Goal: Task Accomplishment & Management: Use online tool/utility

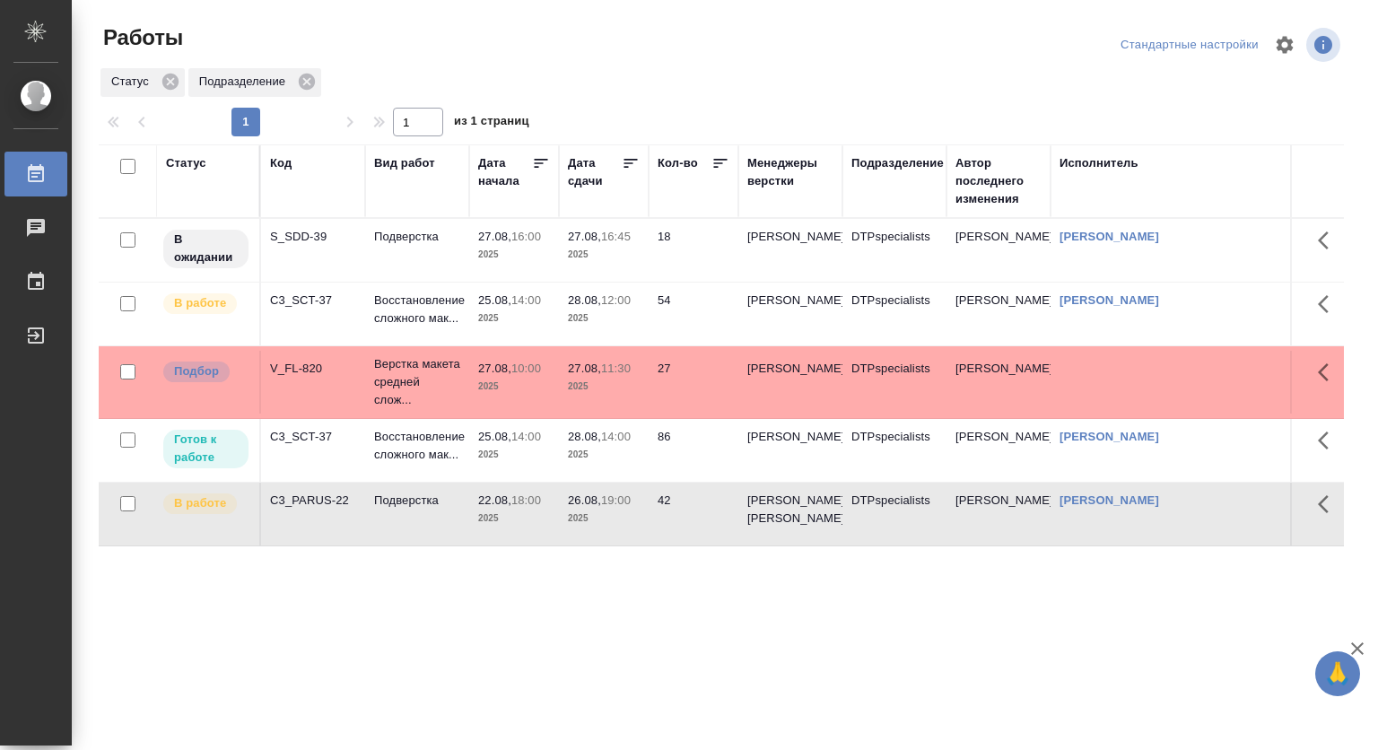
scroll to position [50, 0]
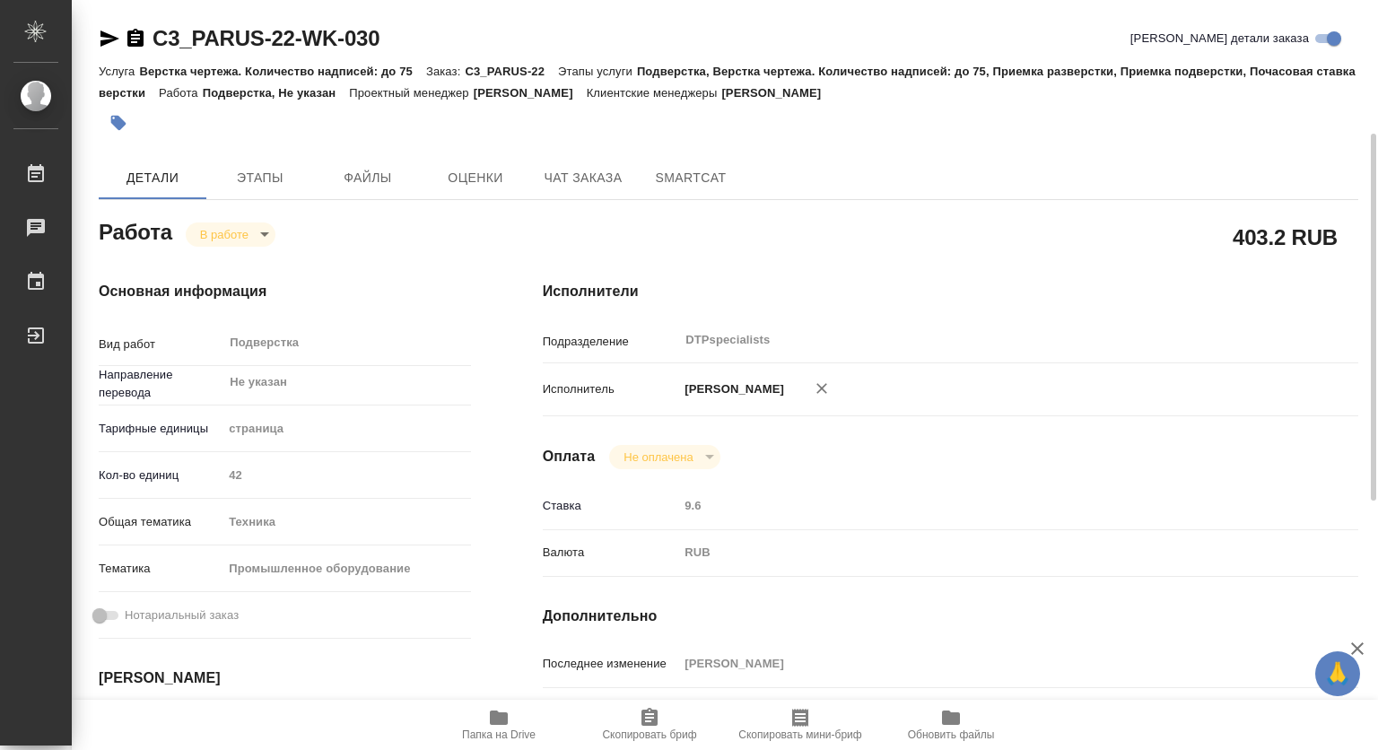
scroll to position [269, 0]
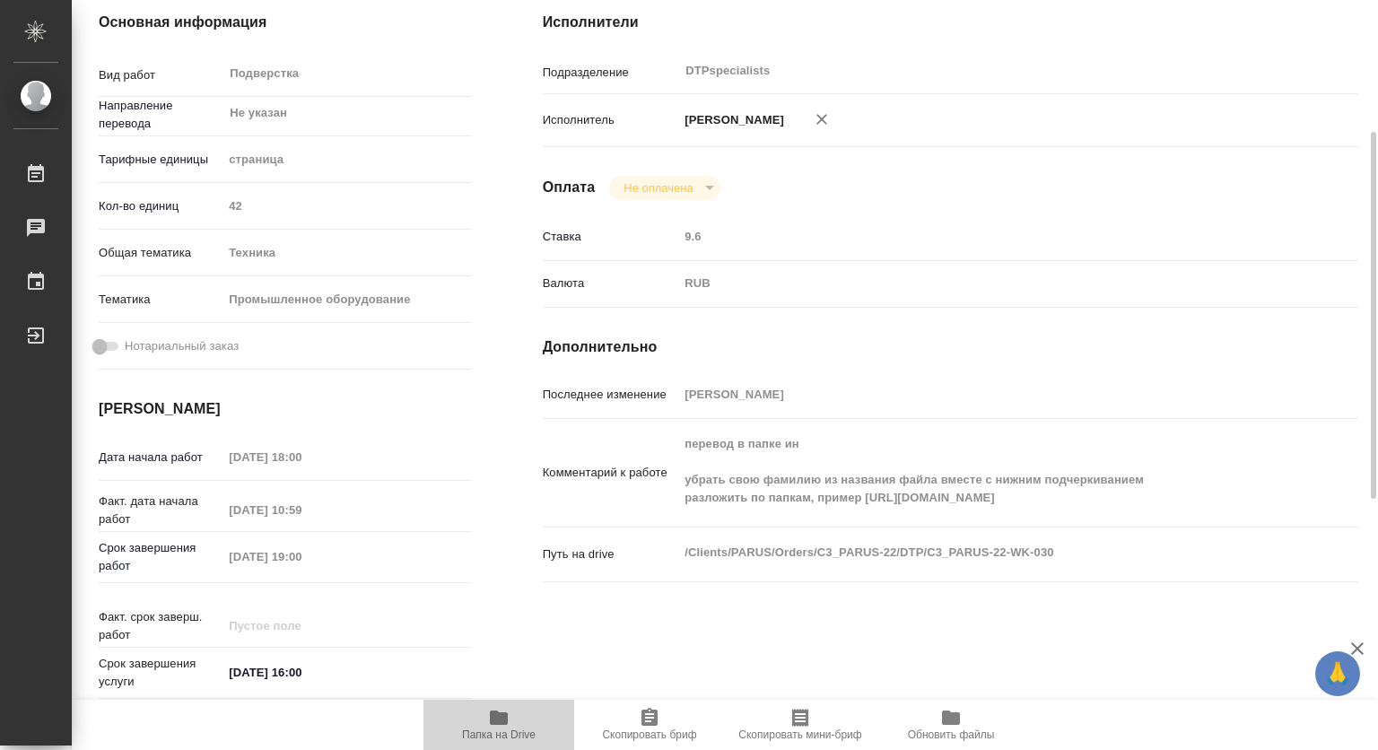
click at [497, 710] on icon "button" at bounding box center [499, 718] width 22 height 22
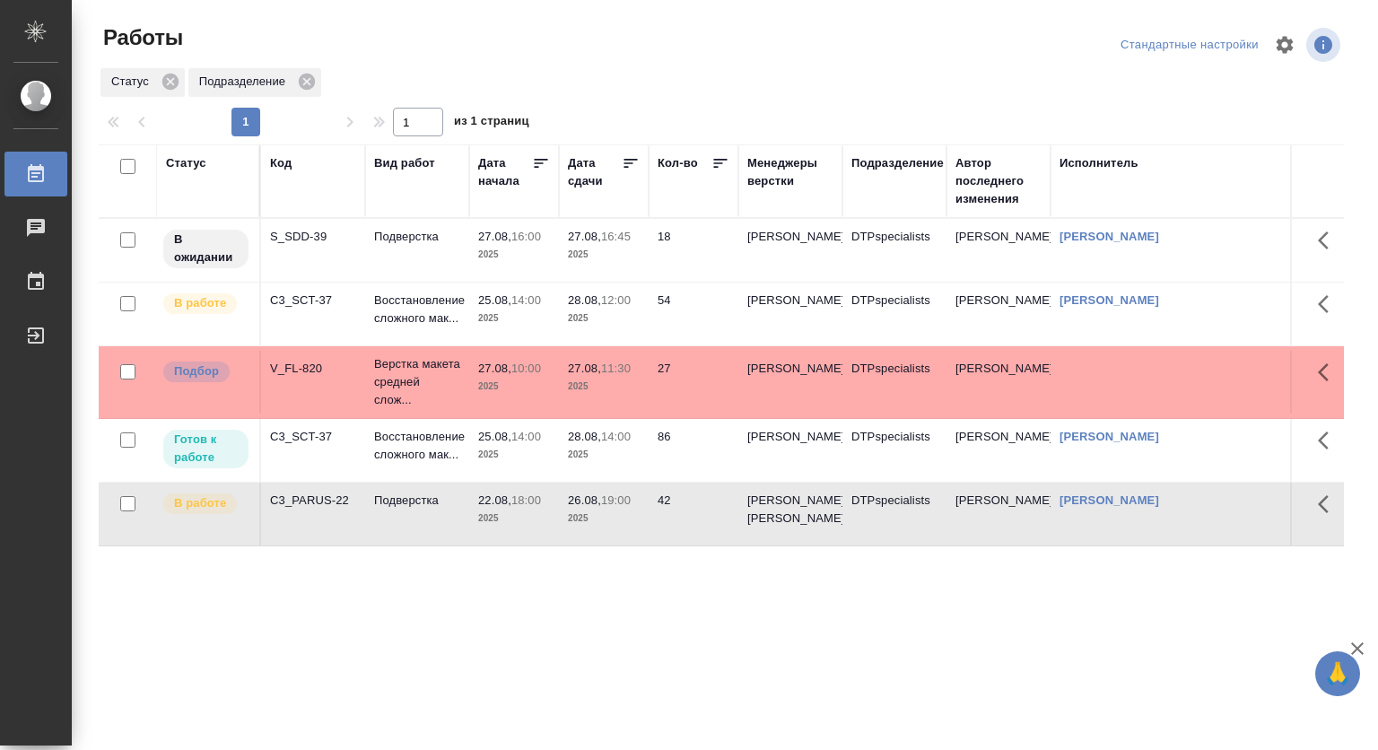
scroll to position [50, 0]
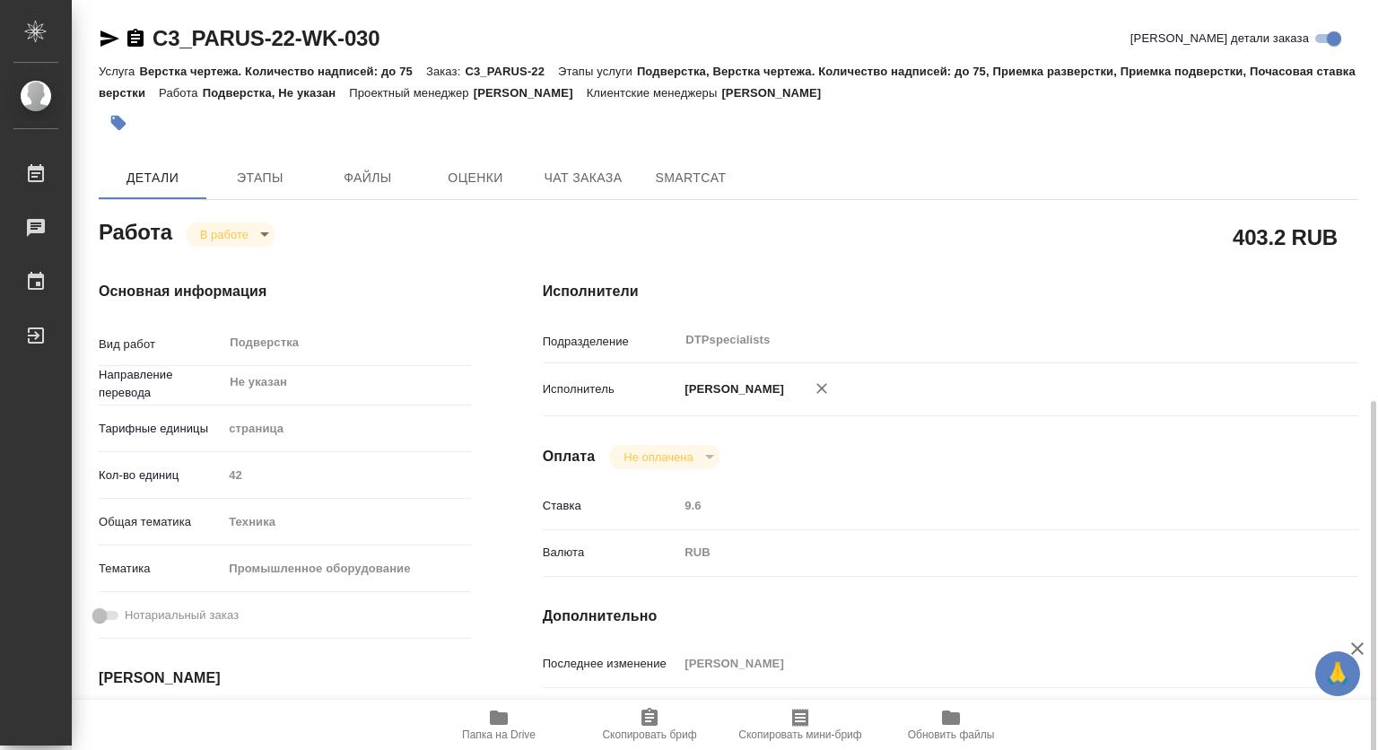
scroll to position [269, 0]
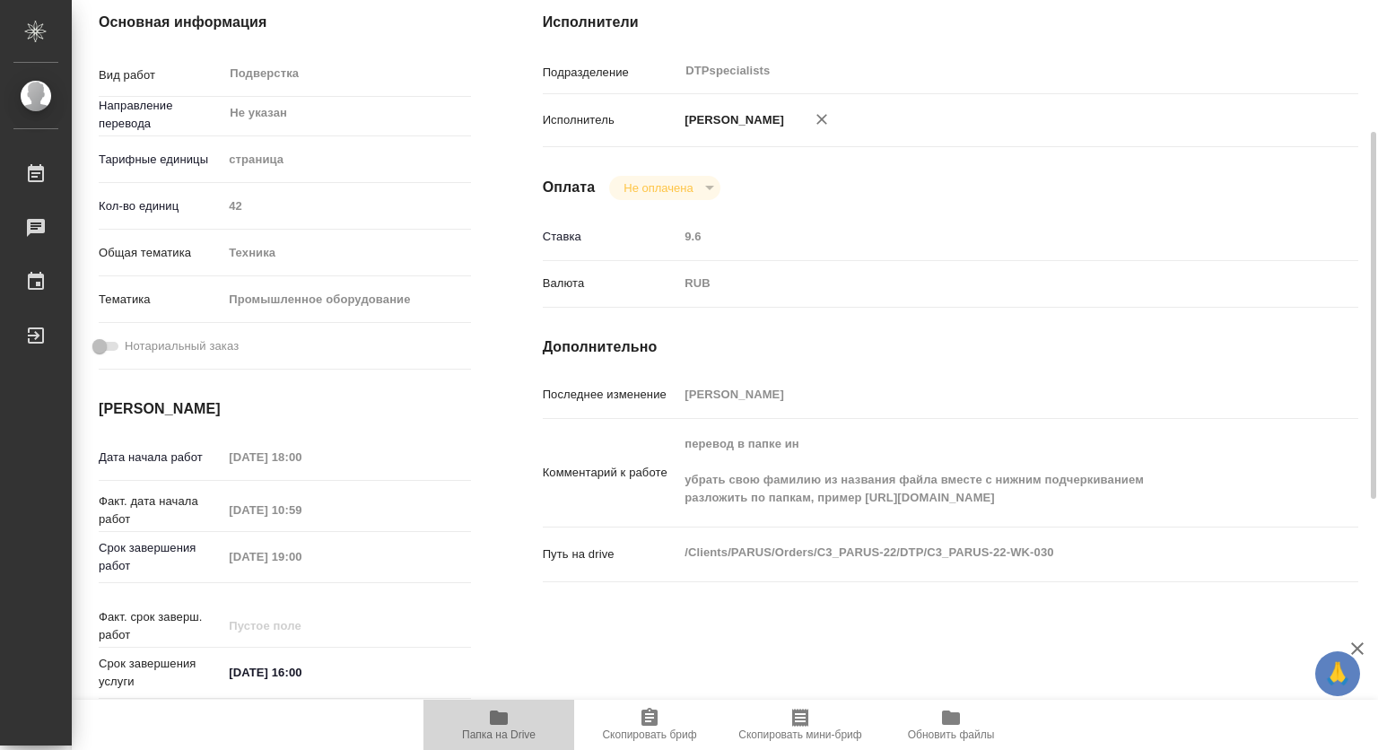
click at [500, 722] on icon "button" at bounding box center [499, 718] width 18 height 14
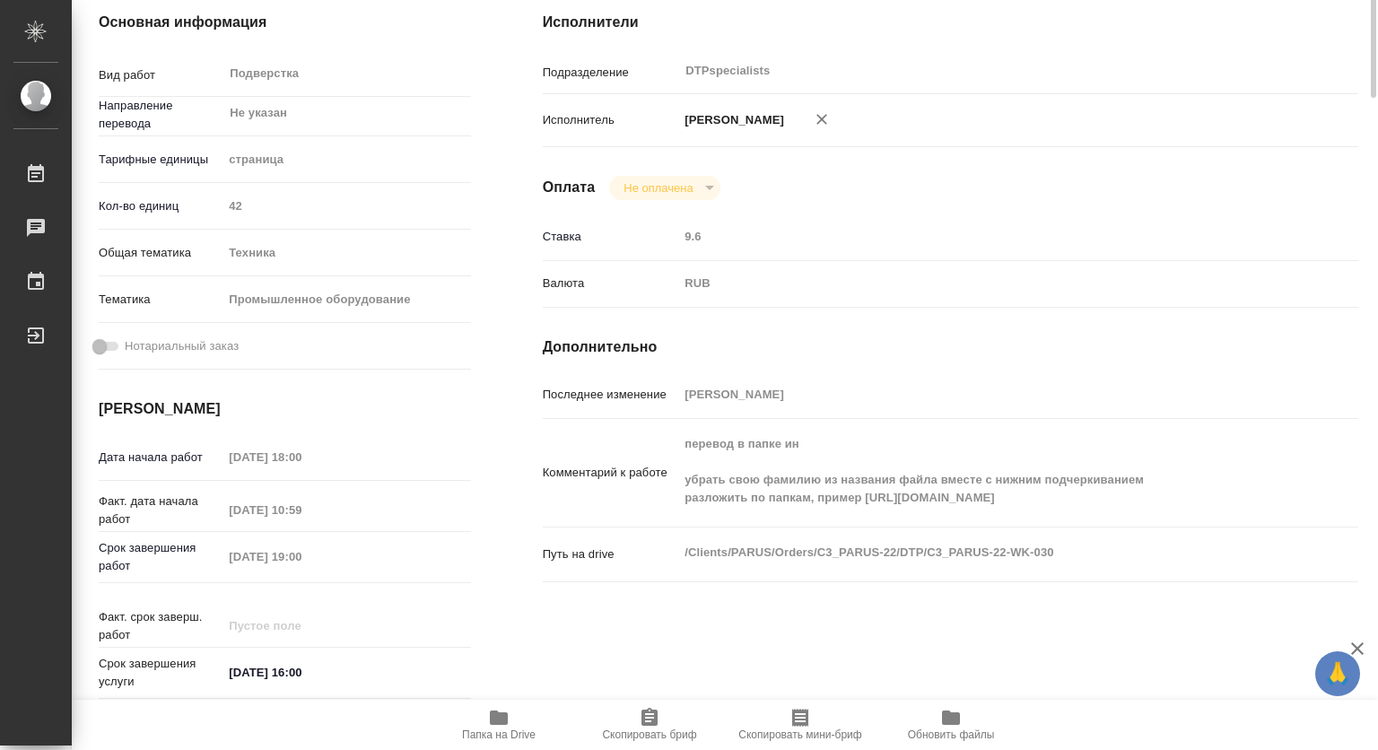
scroll to position [0, 0]
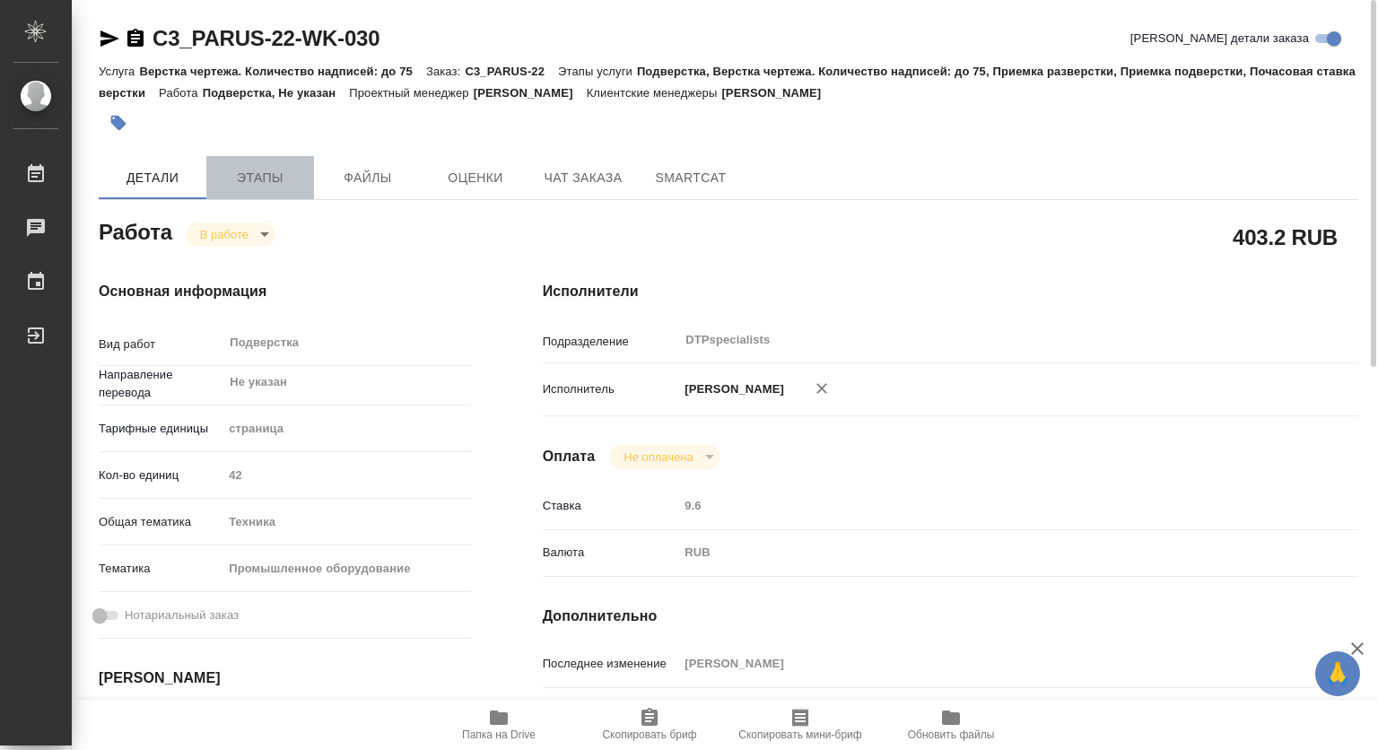
click at [254, 179] on span "Этапы" at bounding box center [260, 178] width 86 height 22
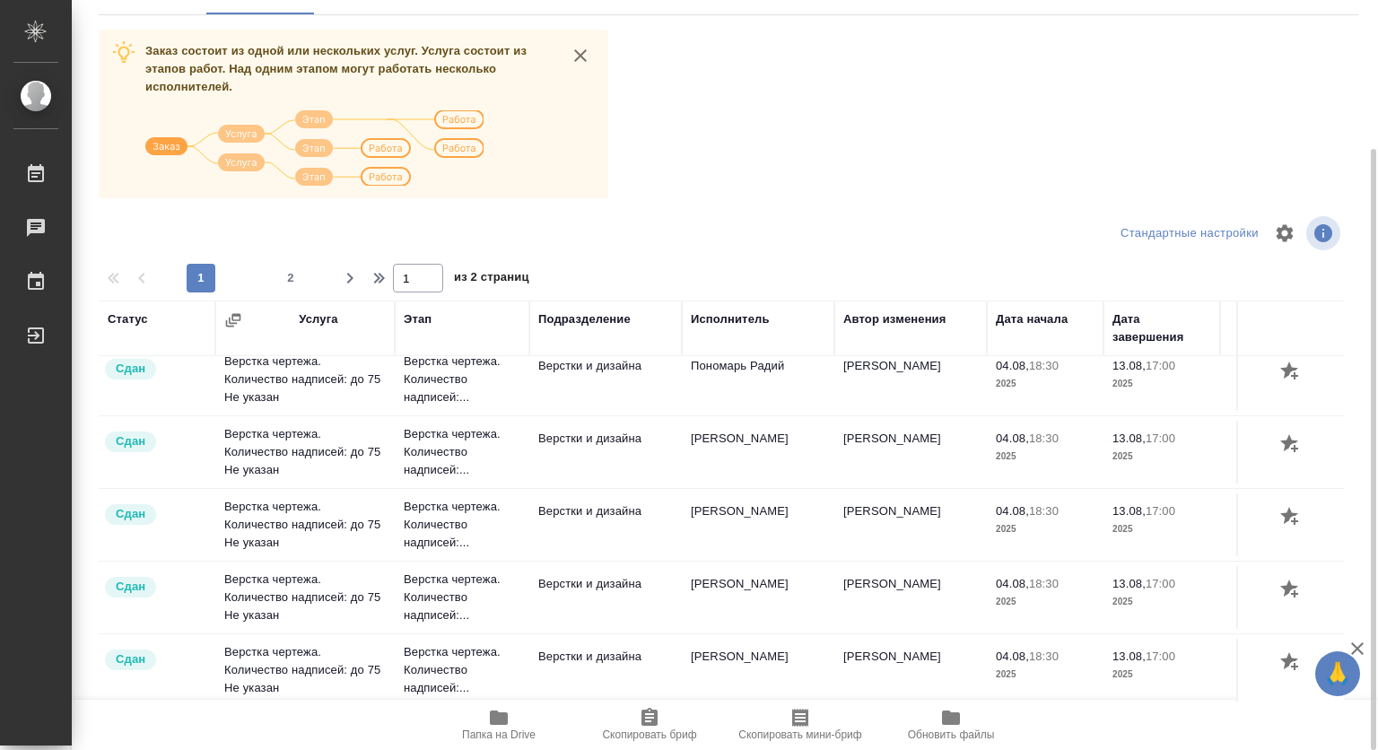
scroll to position [1478, 0]
click at [287, 275] on span "2" at bounding box center [290, 278] width 29 height 18
type input "2"
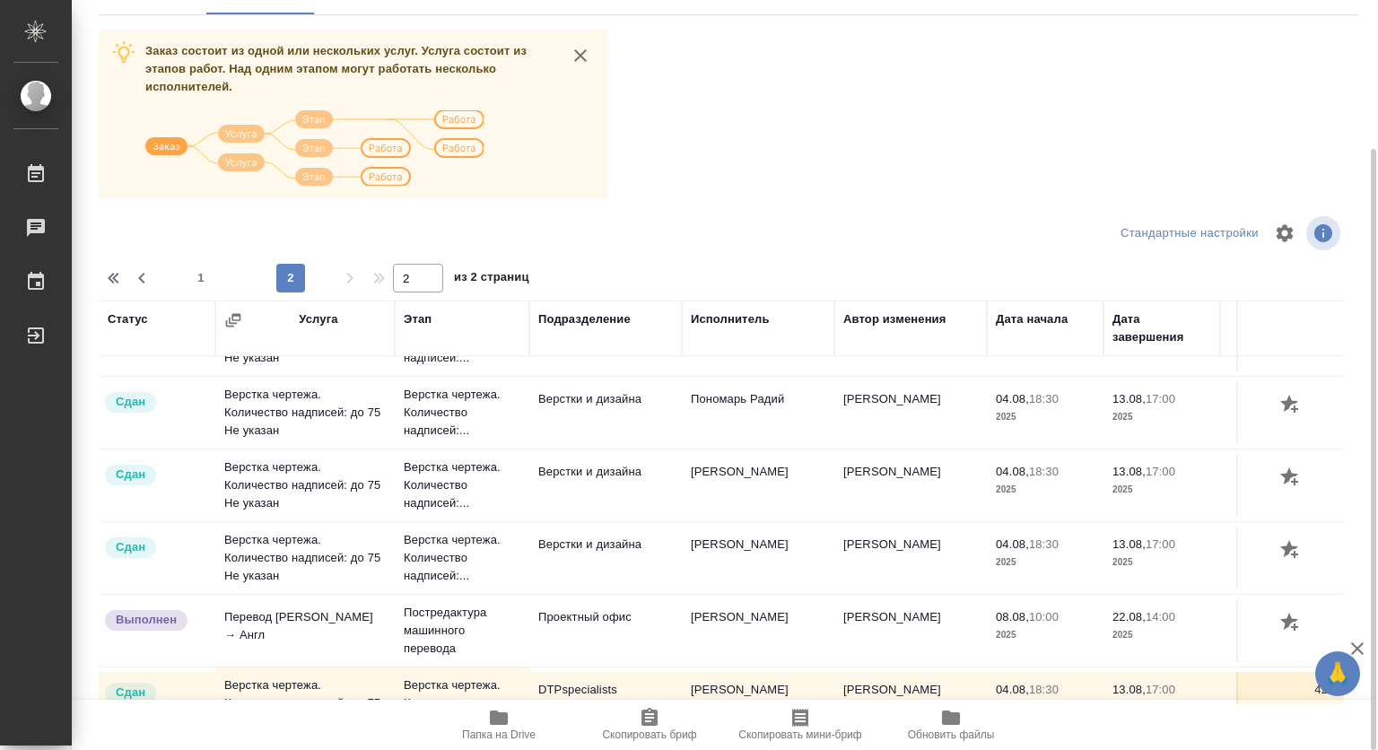
scroll to position [245, 0]
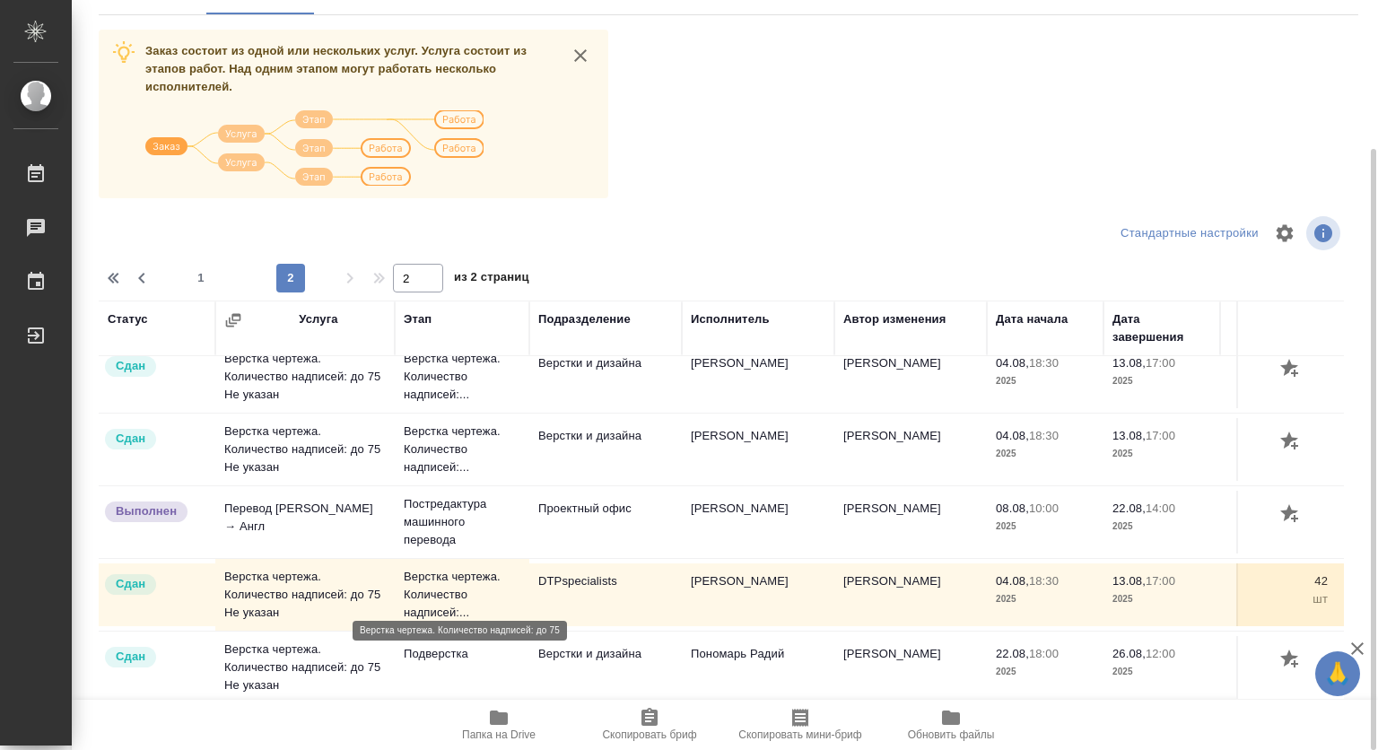
click at [431, 571] on p "Верстка чертежа. Количество надписей:..." at bounding box center [462, 595] width 117 height 54
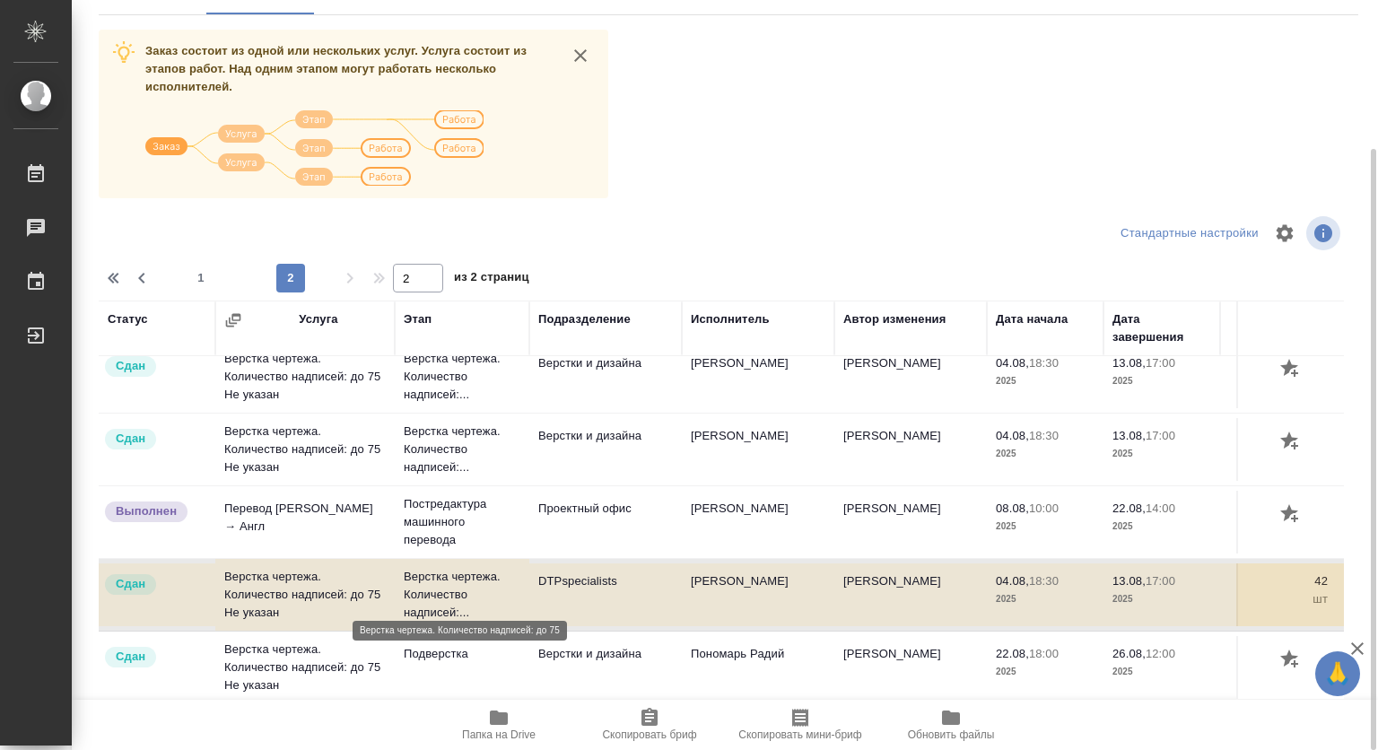
click at [434, 568] on p "Верстка чертежа. Количество надписей:..." at bounding box center [462, 595] width 117 height 54
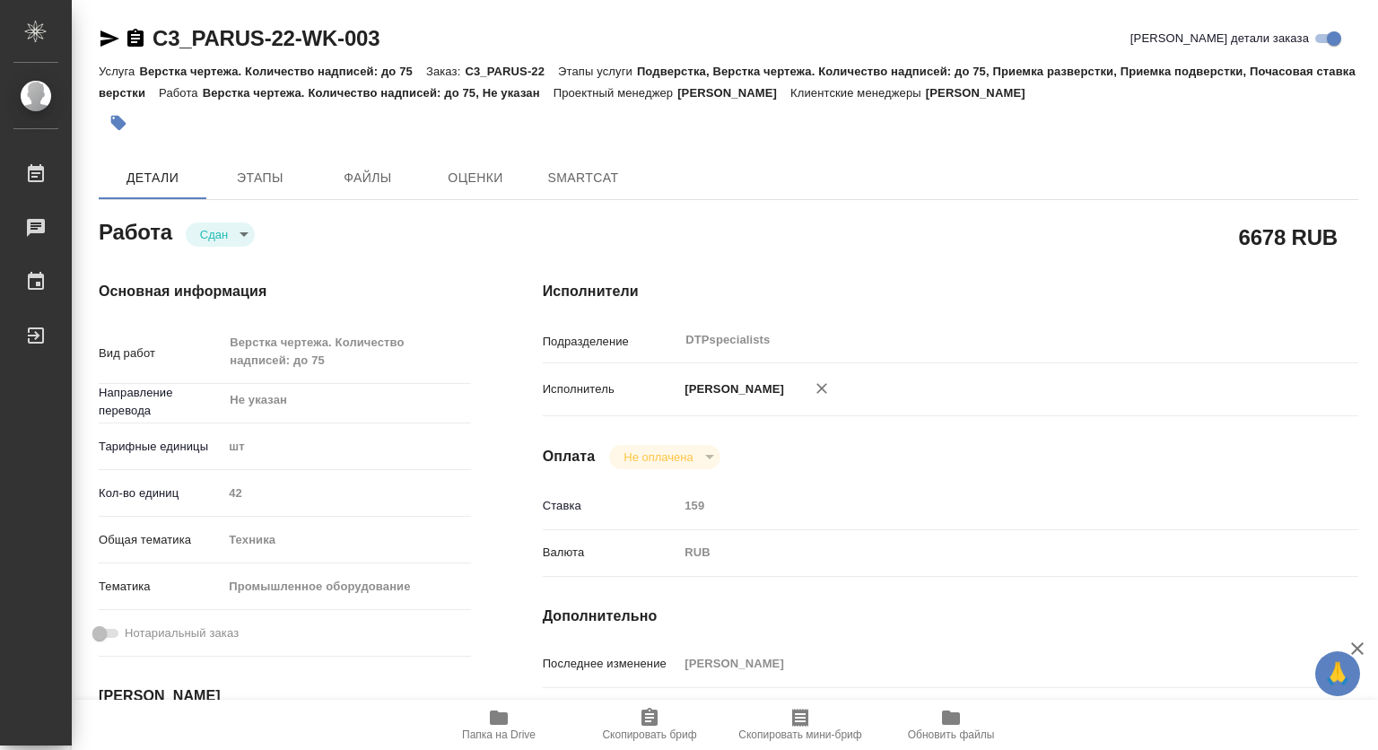
type textarea "x"
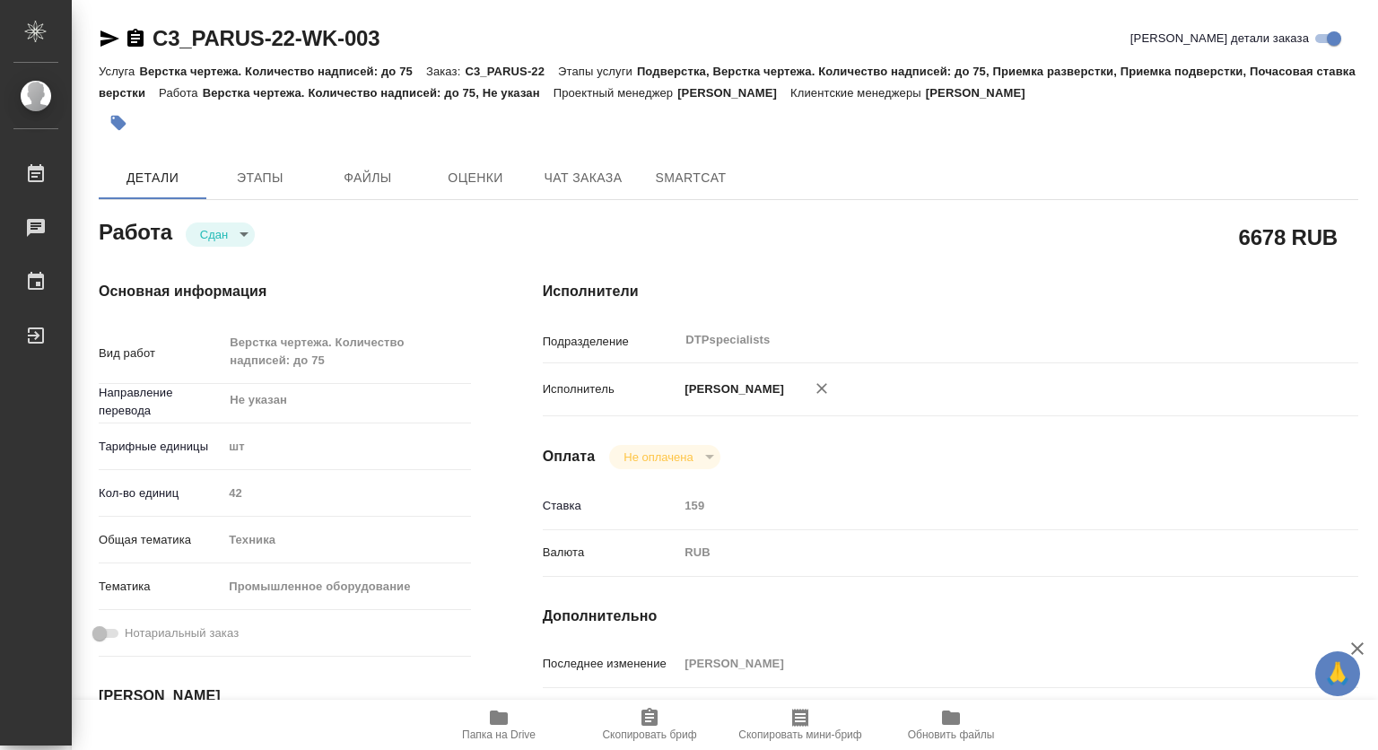
click at [501, 732] on span "Папка на Drive" at bounding box center [499, 735] width 74 height 13
type textarea "x"
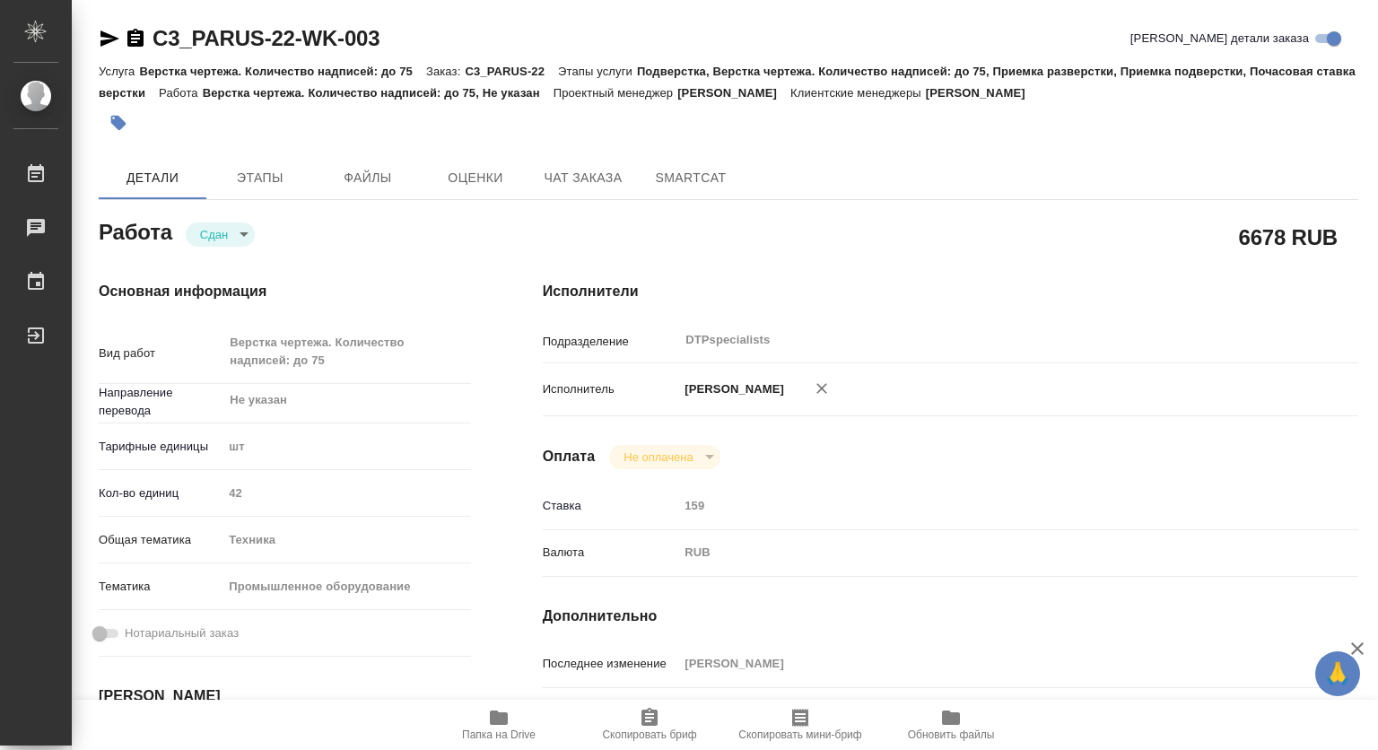
type textarea "x"
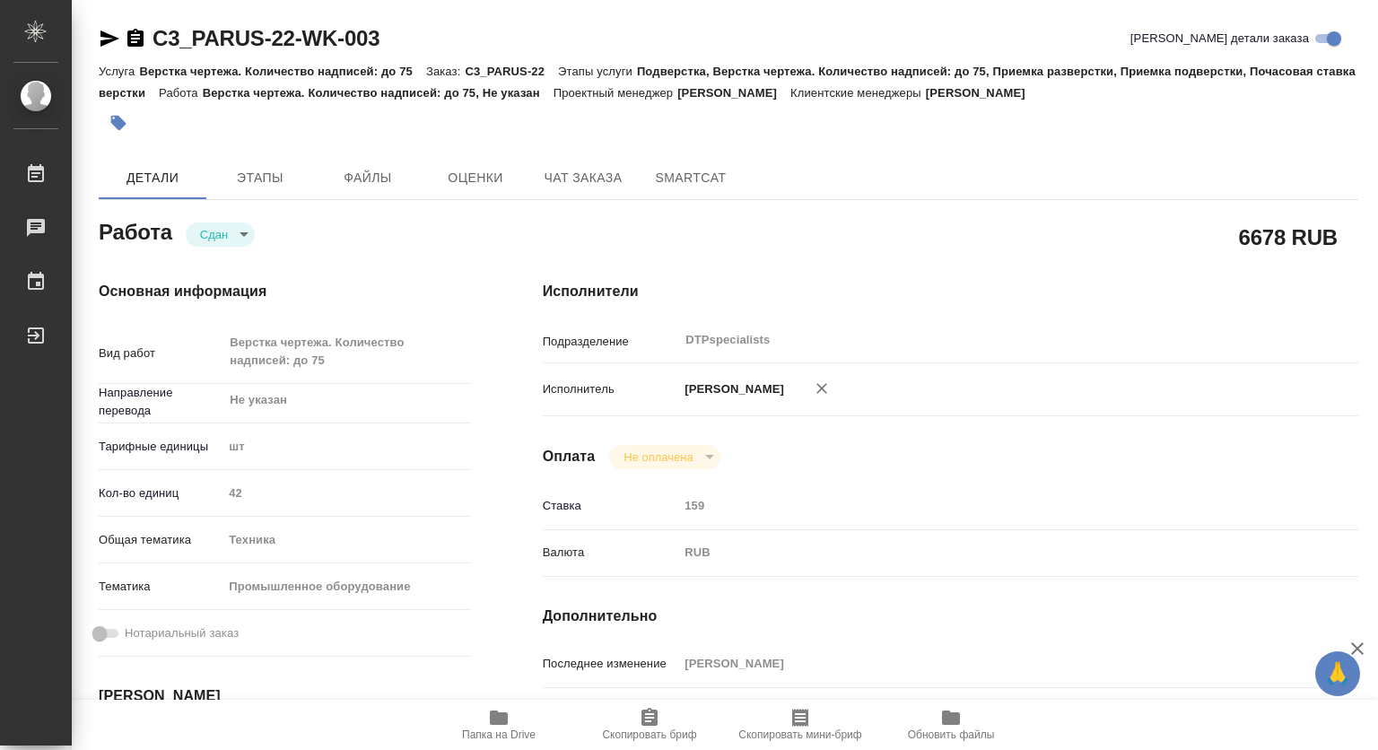
type textarea "x"
